Goal: Task Accomplishment & Management: Manage account settings

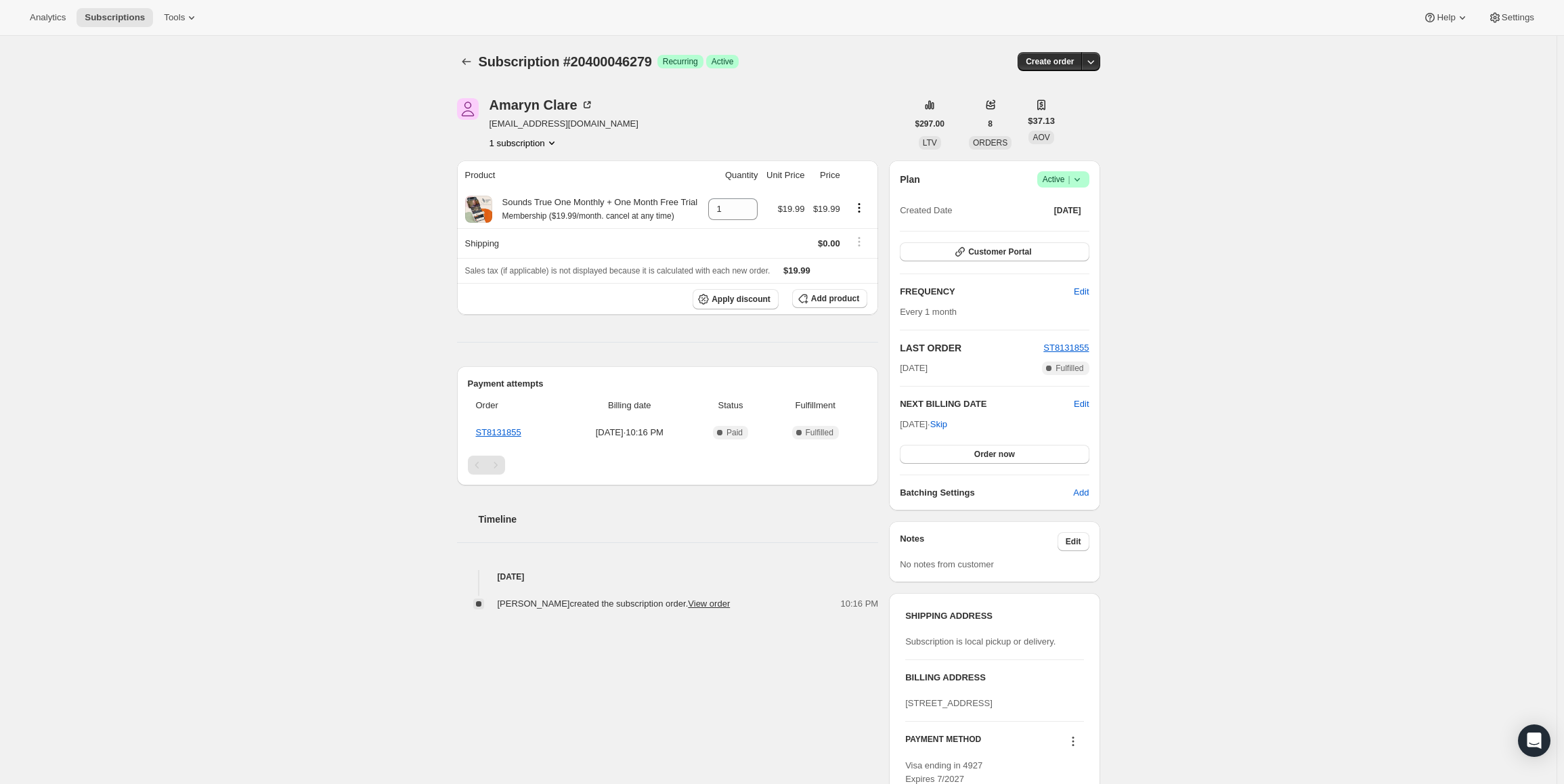
drag, startPoint x: 906, startPoint y: 426, endPoint x: 950, endPoint y: 426, distance: 44.0
click at [947, 426] on span "[DATE] · Skip" at bounding box center [923, 424] width 48 height 10
copy span "[DATE]"
click at [1070, 190] on div "Plan Success Active | Created Date [DATE]" at bounding box center [994, 195] width 189 height 49
click at [1070, 184] on span "Active |" at bounding box center [1063, 180] width 42 height 14
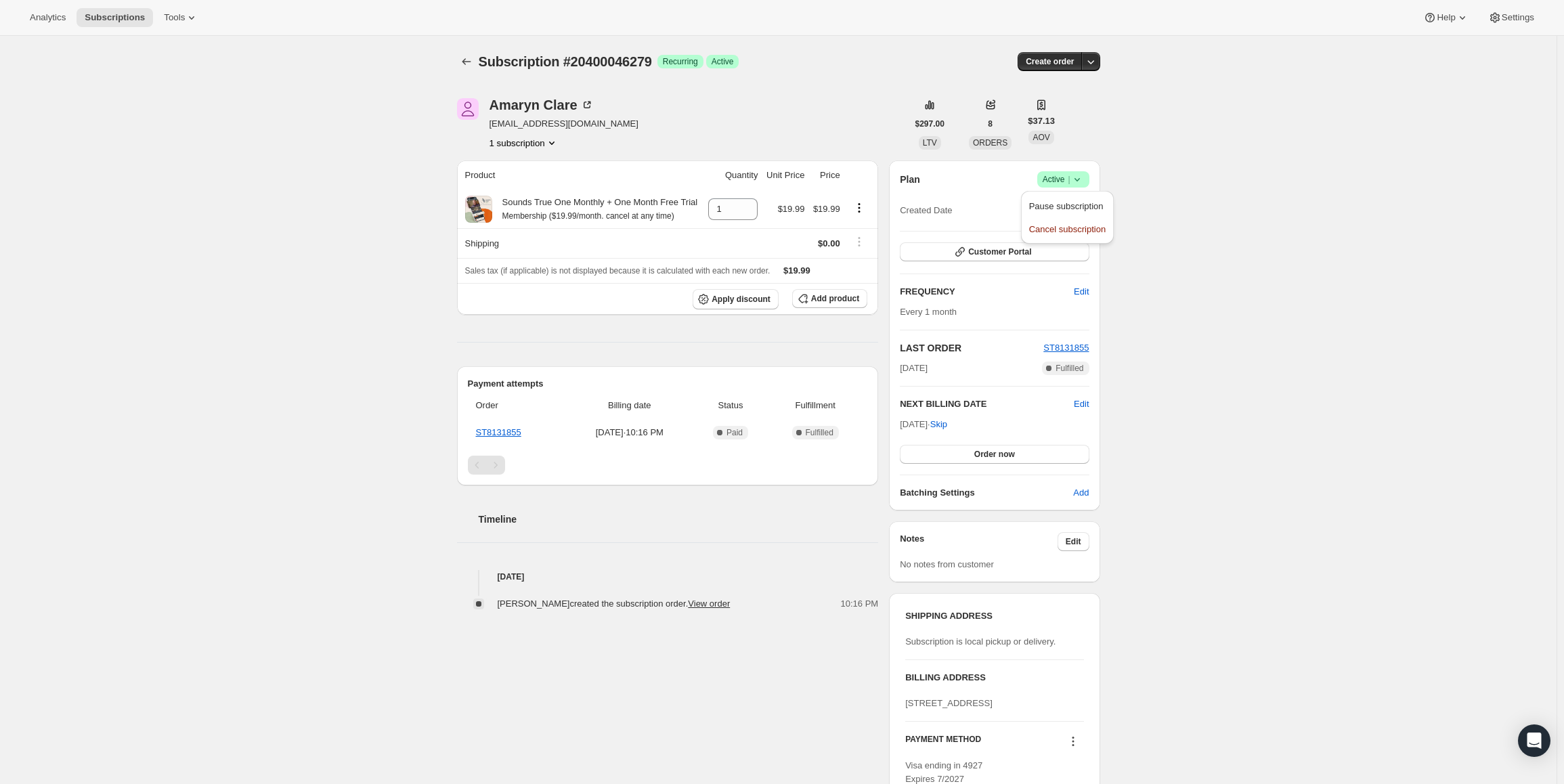
click at [1062, 201] on span "Pause subscription" at bounding box center [1066, 206] width 75 height 10
